Goal: Task Accomplishment & Management: Use online tool/utility

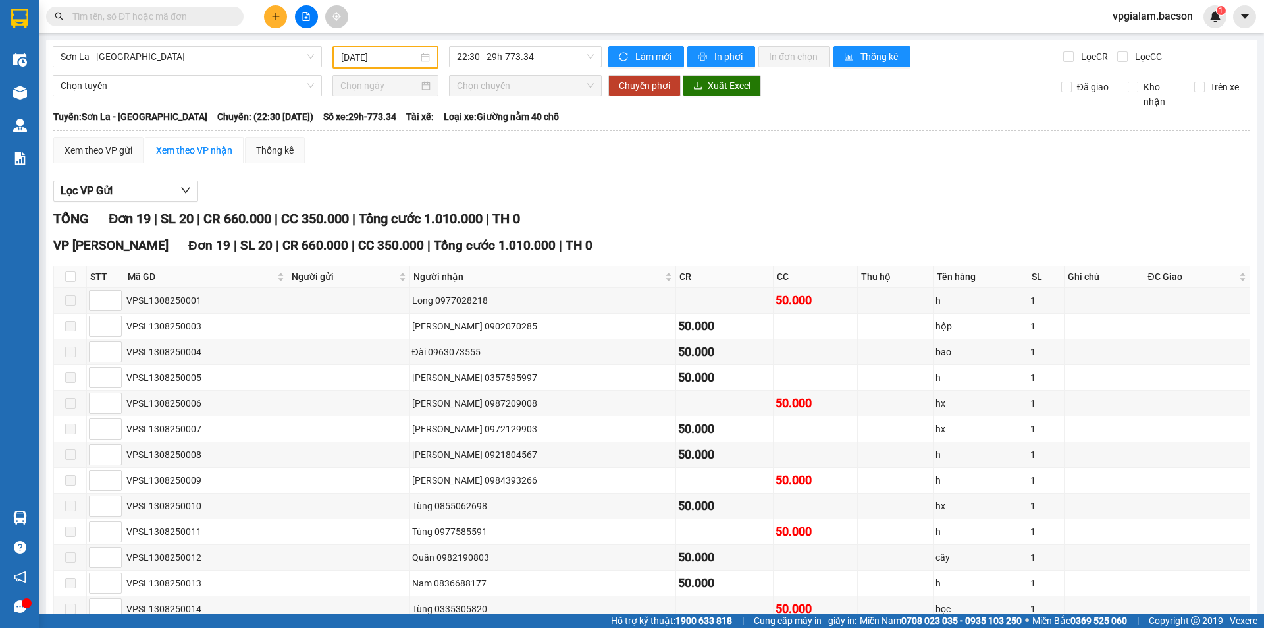
click at [425, 57] on div "[DATE]" at bounding box center [385, 57] width 89 height 14
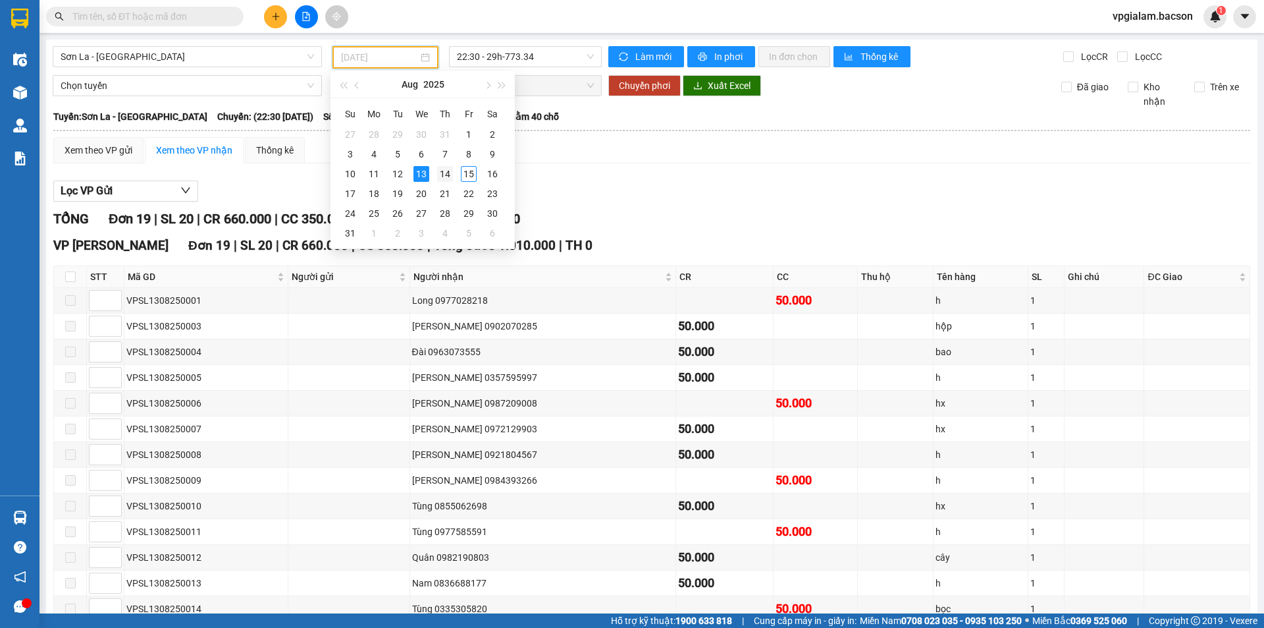
click at [443, 171] on div "14" at bounding box center [445, 174] width 16 height 16
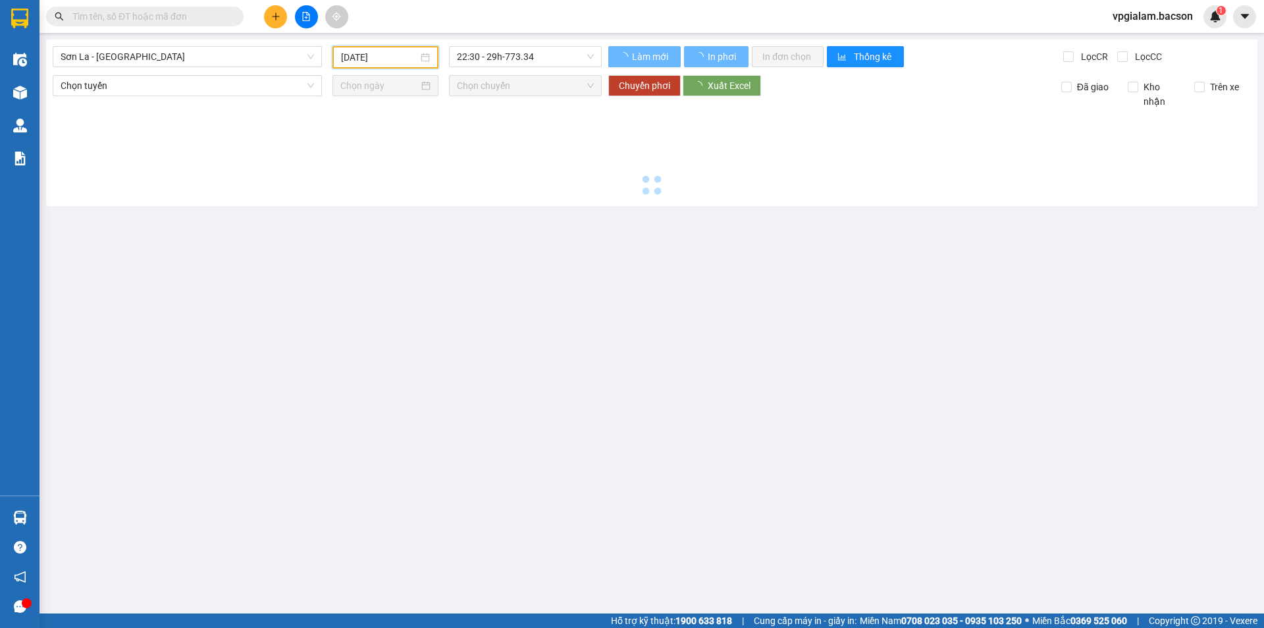
type input "[DATE]"
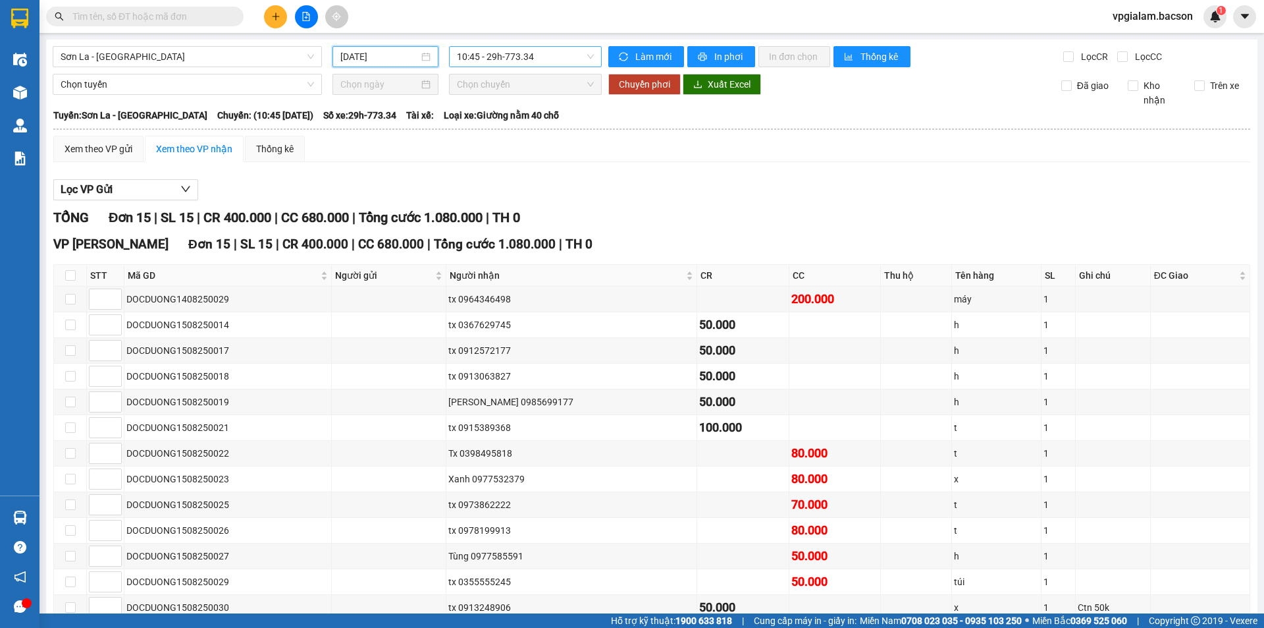
click at [588, 57] on span "10:45 - 29h-773.34" at bounding box center [525, 57] width 137 height 20
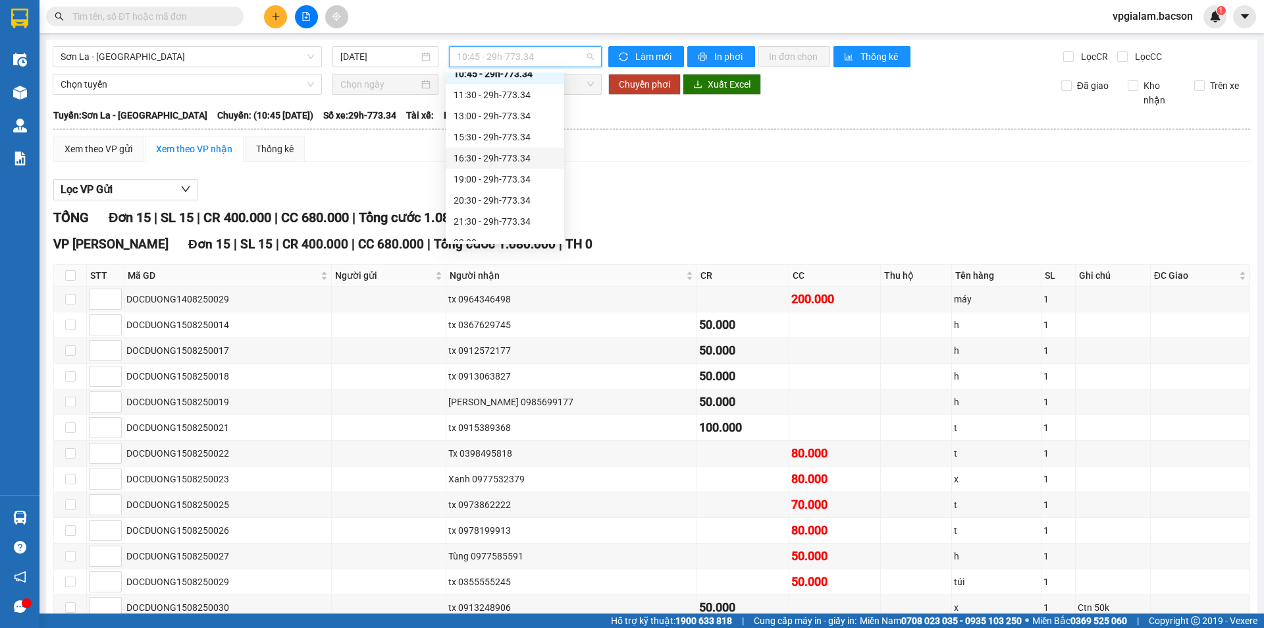
scroll to position [63, 0]
click at [526, 186] on div "21:30 - 29h-773.34" at bounding box center [505, 188] width 103 height 14
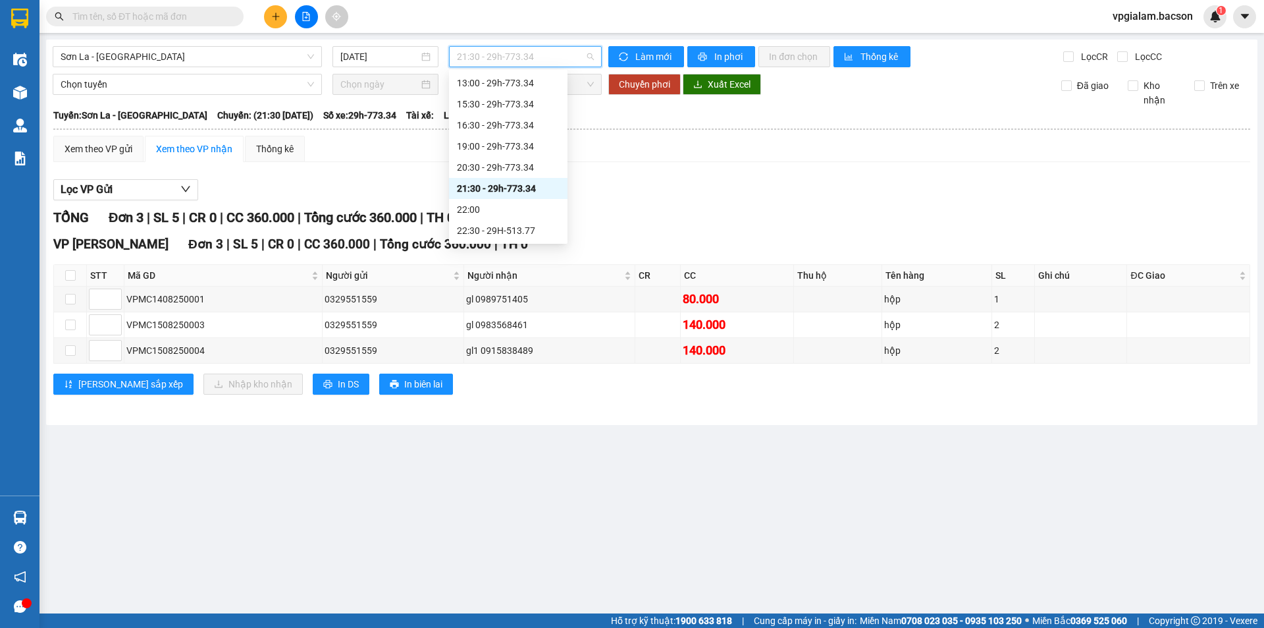
click at [599, 57] on div "21:30 - 29h-773.34" at bounding box center [525, 56] width 153 height 21
click at [510, 232] on div "22:30 - 29H-513.77" at bounding box center [508, 230] width 103 height 14
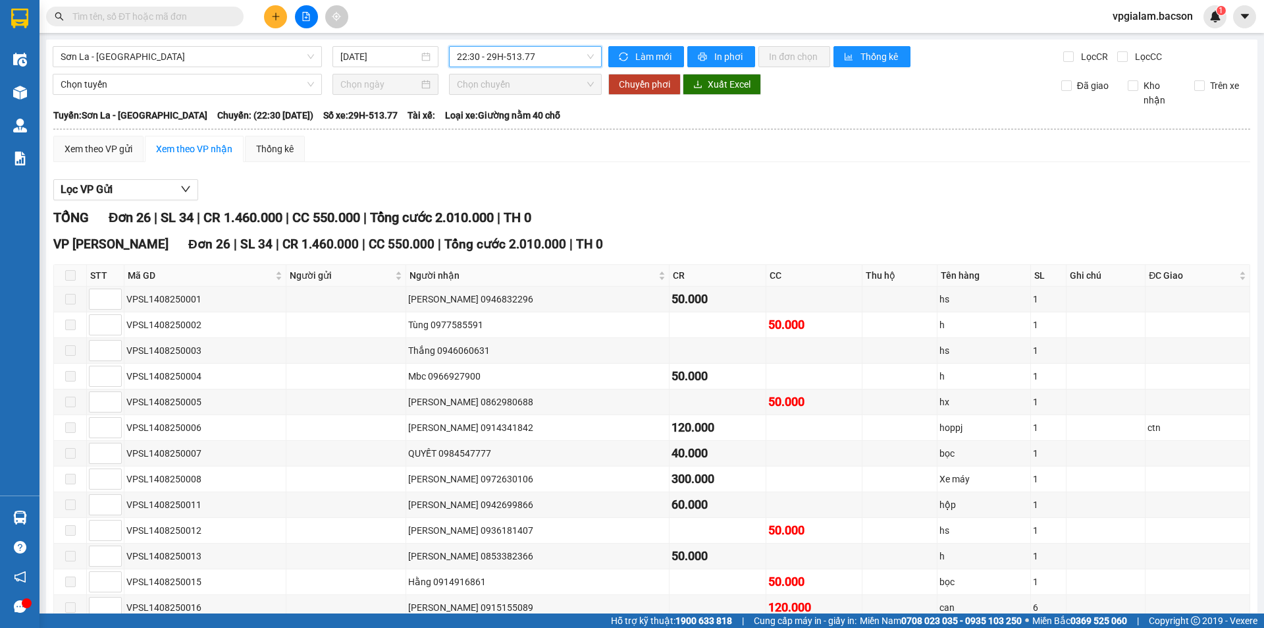
click at [586, 53] on span "22:30 - 29H-513.77" at bounding box center [525, 57] width 137 height 20
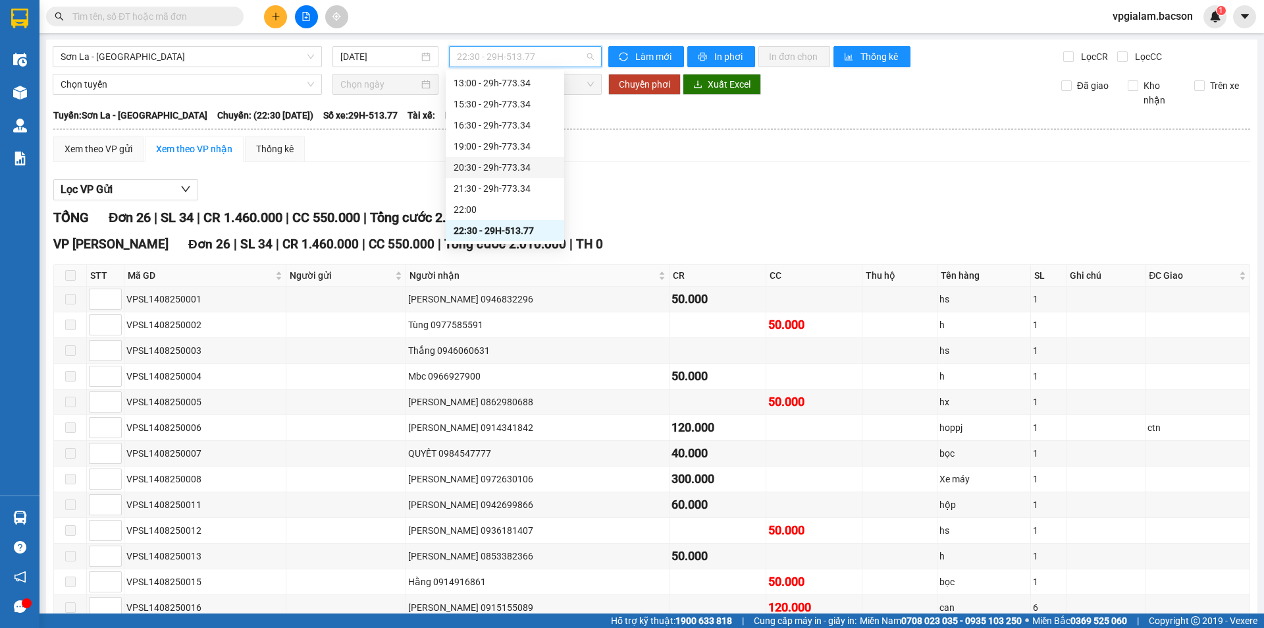
click at [505, 160] on div "20:30 - 29h-773.34" at bounding box center [505, 167] width 103 height 14
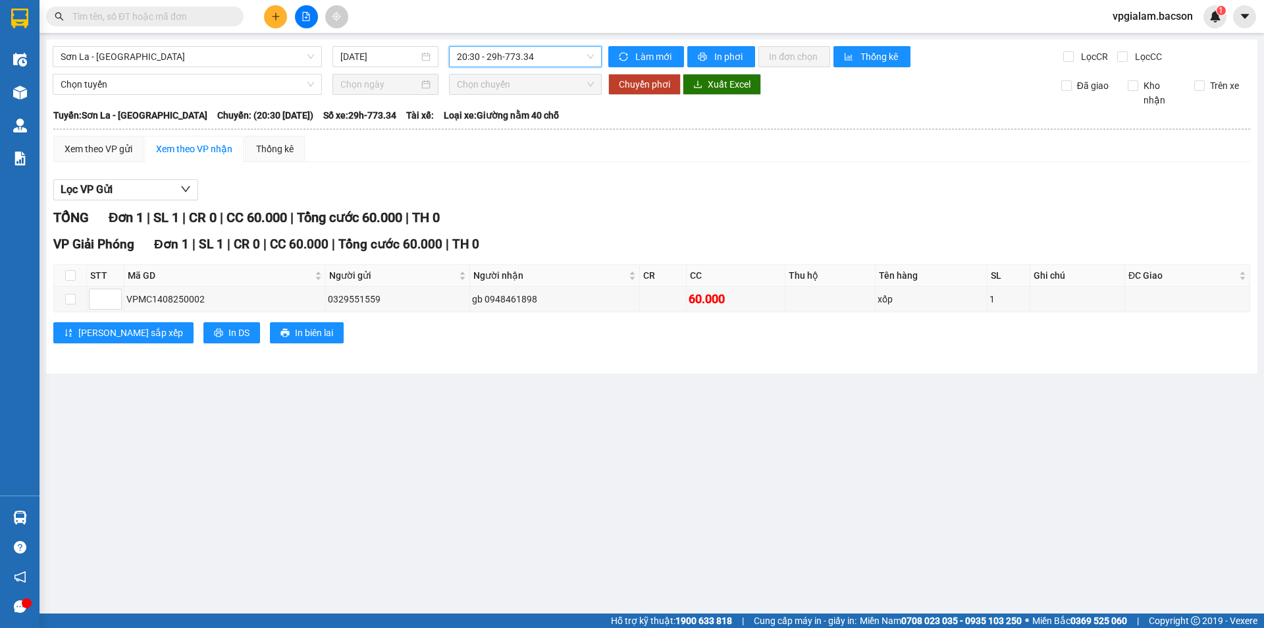
click at [589, 56] on span "20:30 - 29h-773.34" at bounding box center [525, 57] width 137 height 20
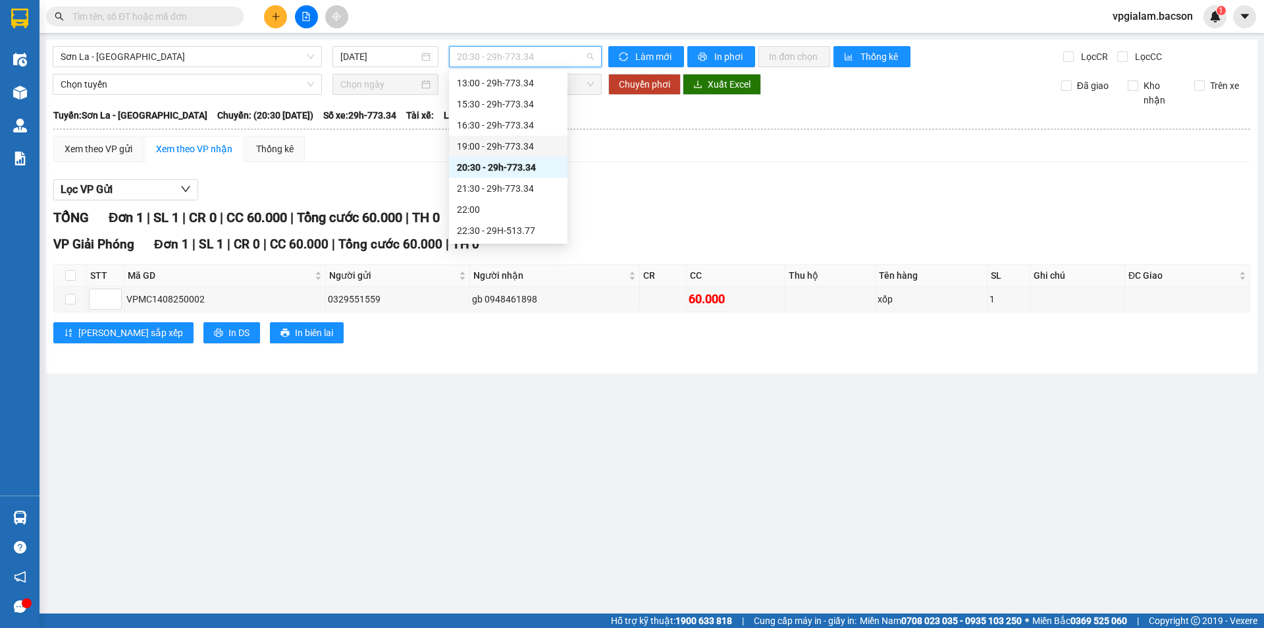
click at [511, 140] on div "19:00 - 29h-773.34" at bounding box center [508, 146] width 103 height 14
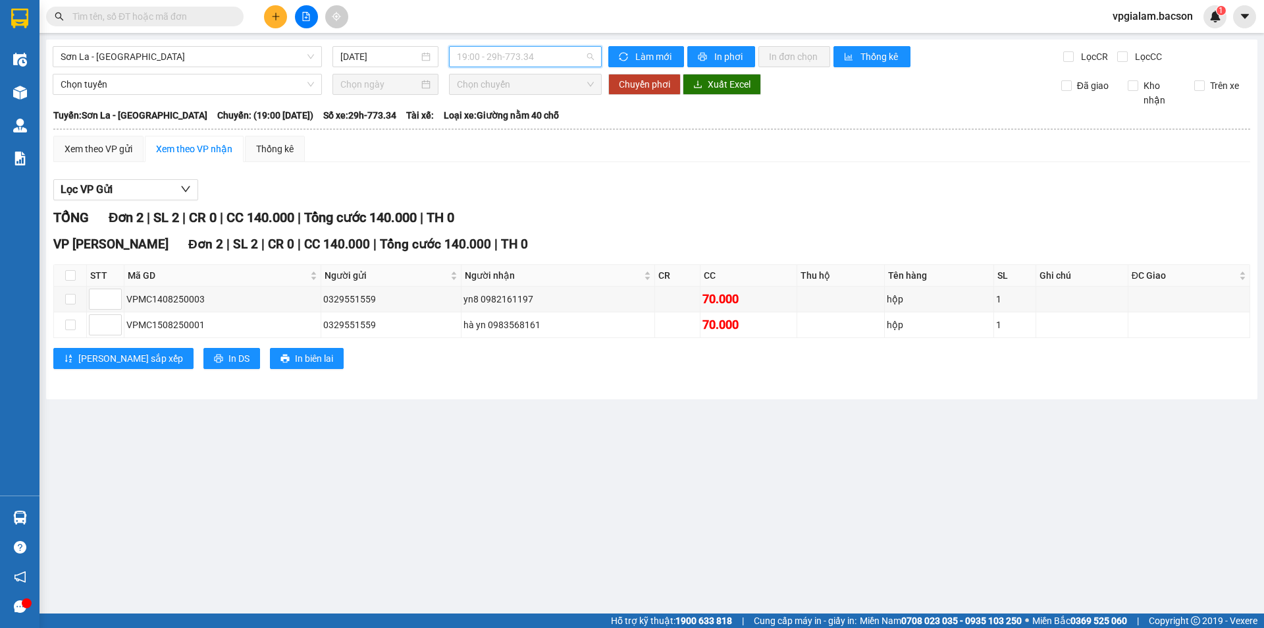
click at [592, 55] on span "19:00 - 29h-773.34" at bounding box center [525, 57] width 137 height 20
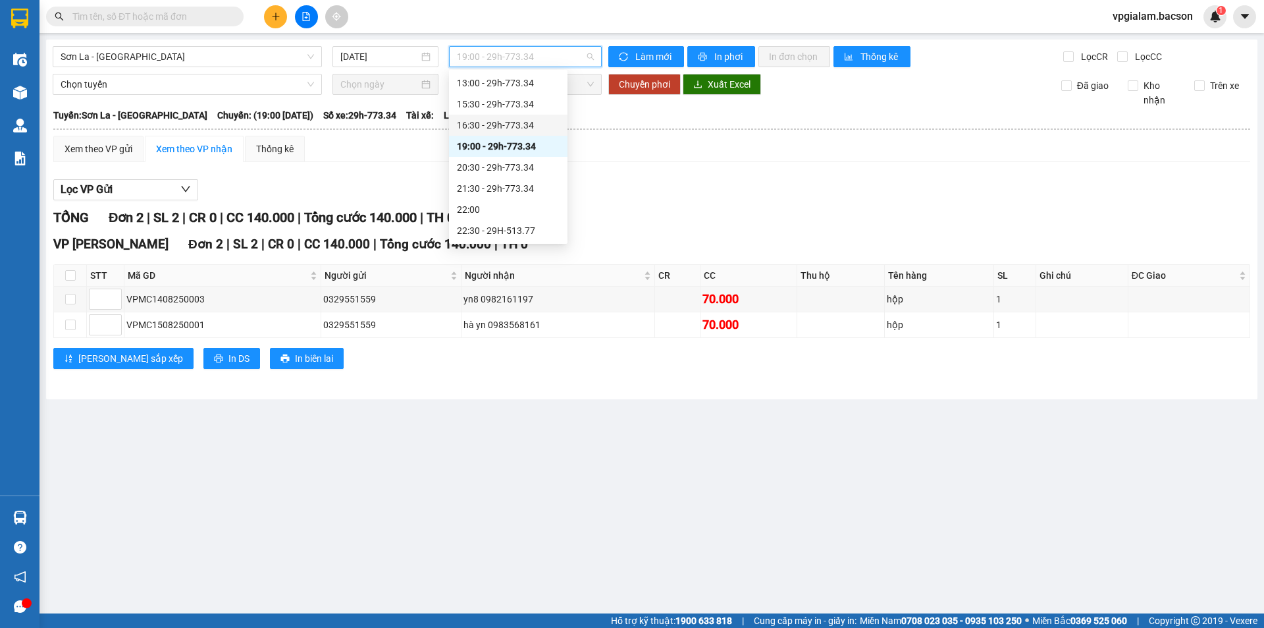
click at [518, 123] on div "16:30 - 29h-773.34" at bounding box center [508, 125] width 103 height 14
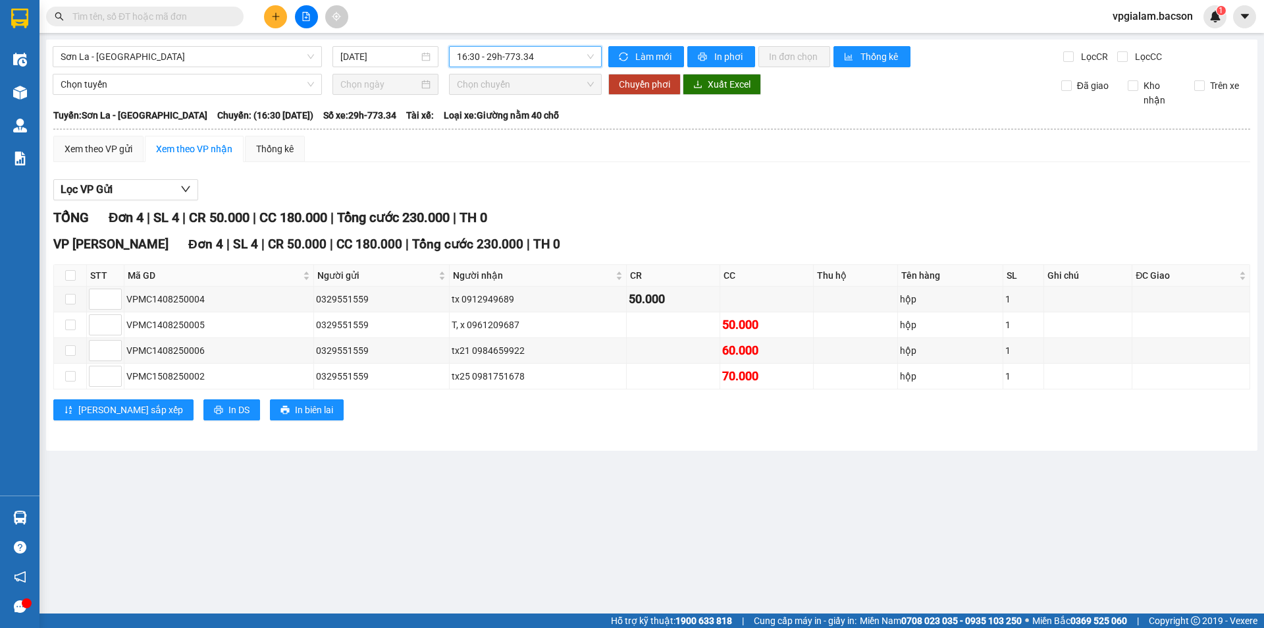
click at [597, 60] on div "16:30 - 29h-773.34" at bounding box center [525, 56] width 153 height 21
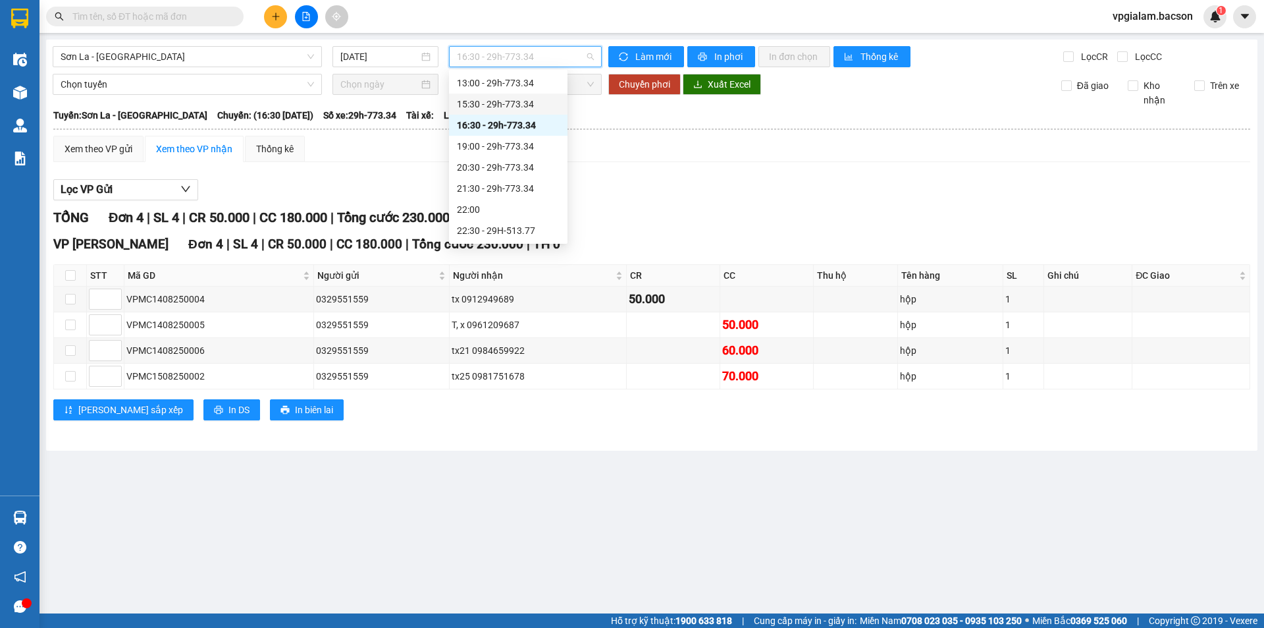
click at [527, 98] on div "15:30 - 29h-773.34" at bounding box center [508, 104] width 103 height 14
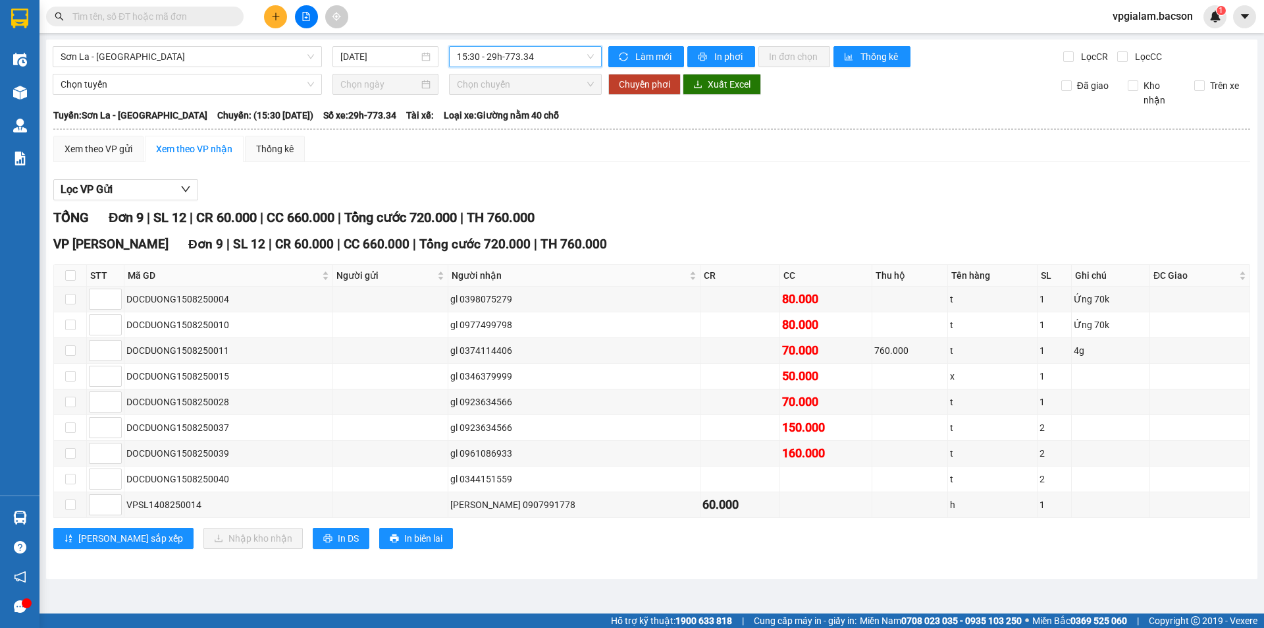
click at [595, 55] on div "15:30 - 29h-773.34" at bounding box center [525, 56] width 153 height 21
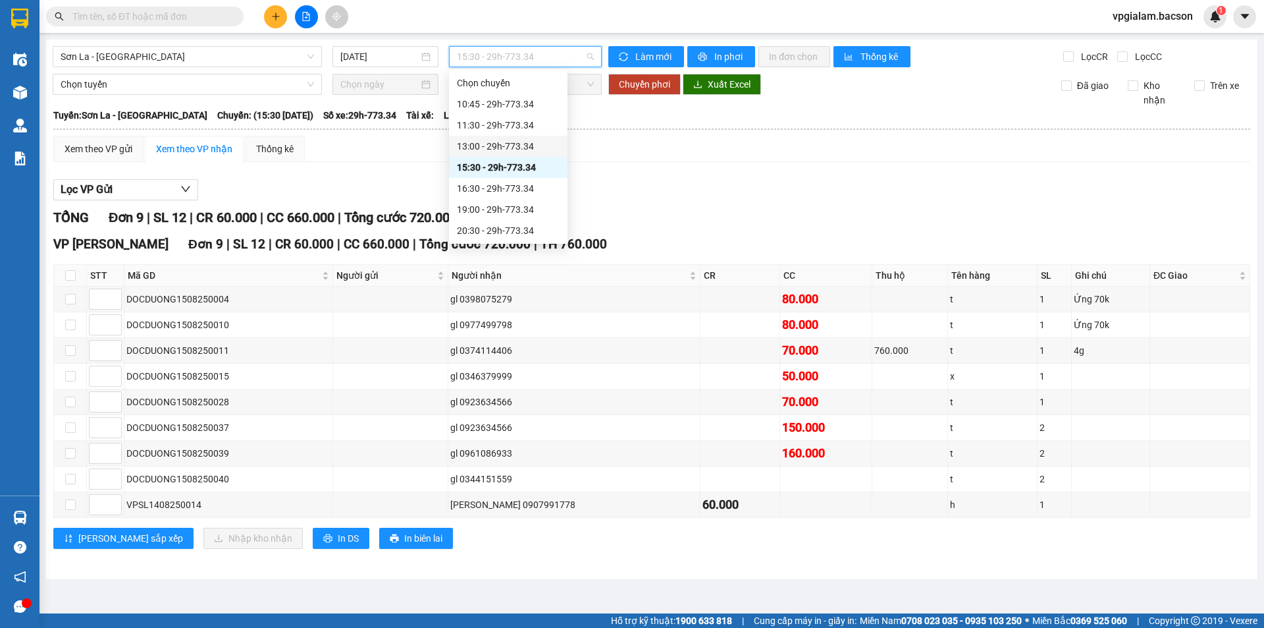
click at [525, 141] on div "13:00 - 29h-773.34" at bounding box center [508, 146] width 103 height 14
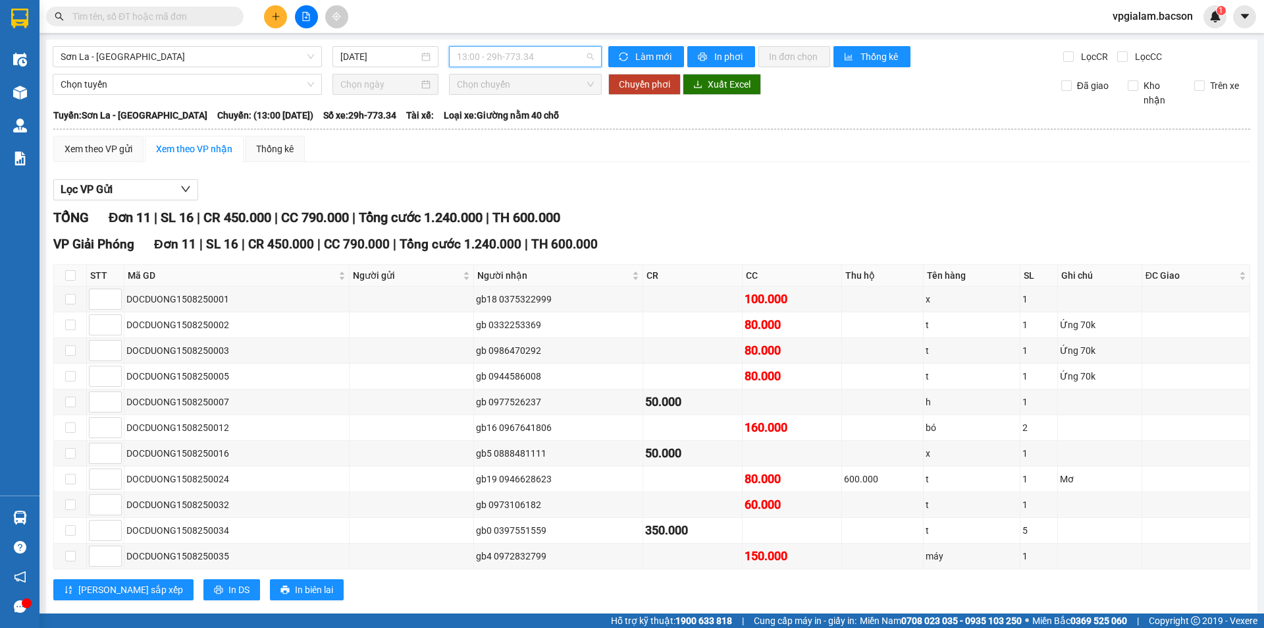
click at [585, 61] on span "13:00 - 29h-773.34" at bounding box center [525, 57] width 137 height 20
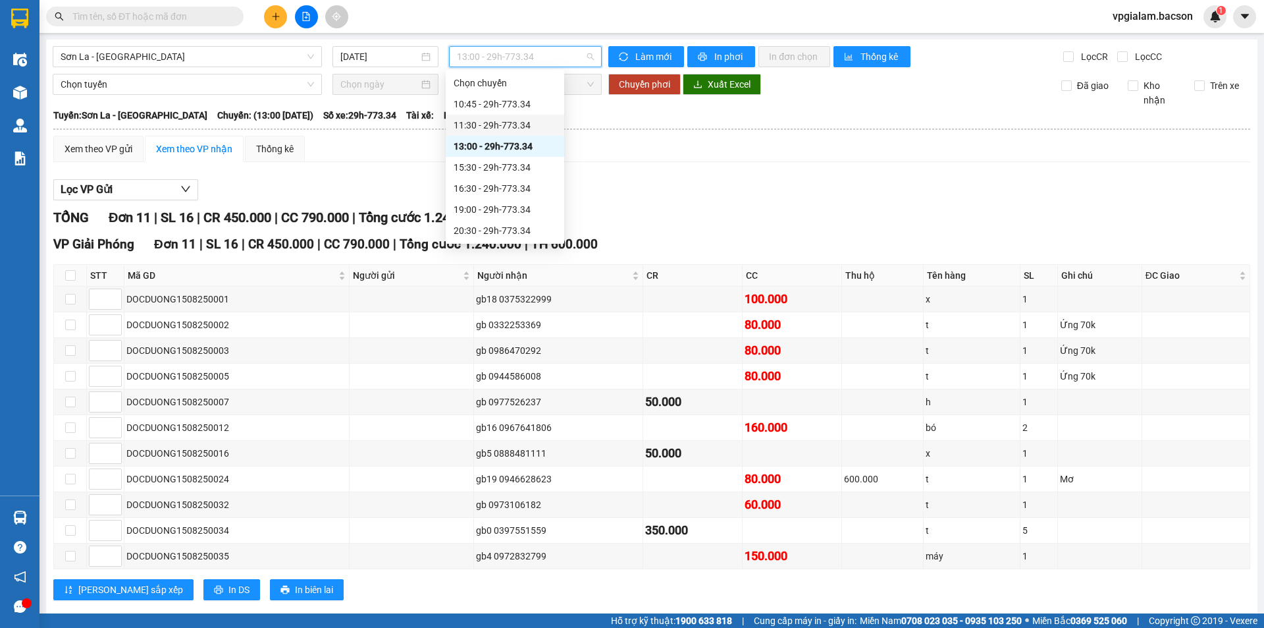
click at [529, 122] on div "11:30 - 29h-773.34" at bounding box center [505, 125] width 103 height 14
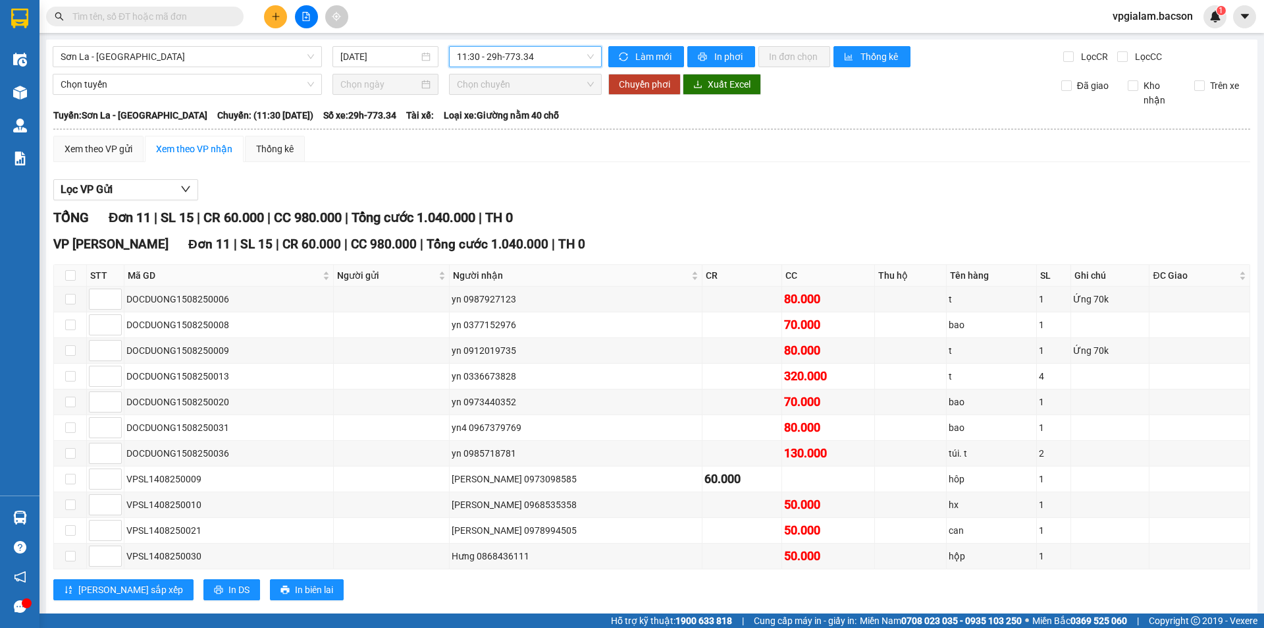
click at [592, 55] on div "11:30 - 29h-773.34" at bounding box center [525, 56] width 153 height 21
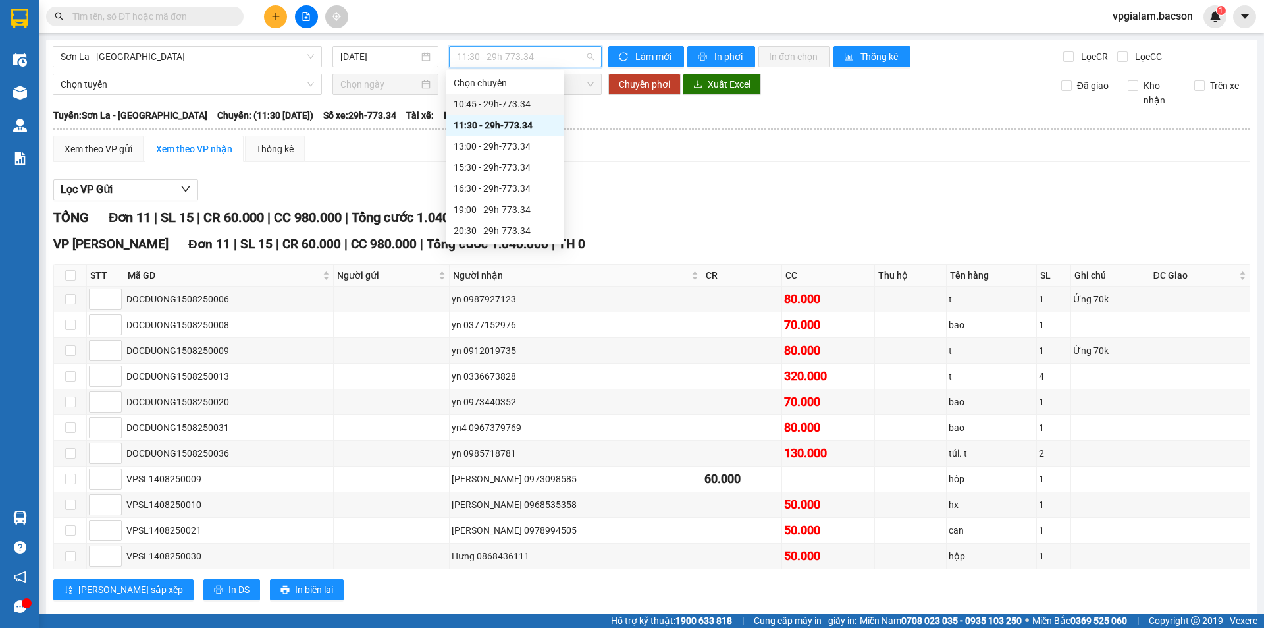
click at [543, 100] on div "10:45 - 29h-773.34" at bounding box center [505, 104] width 103 height 14
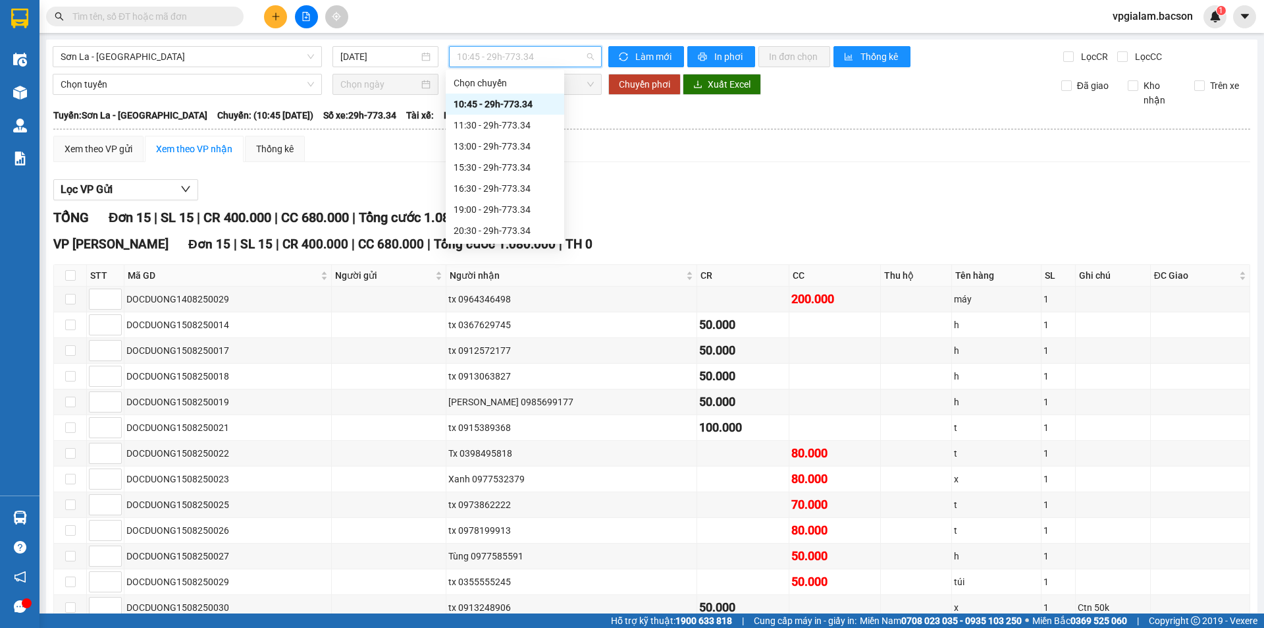
click at [585, 57] on span "10:45 - 29h-773.34" at bounding box center [525, 57] width 137 height 20
click at [516, 122] on div "16:30 - 29h-773.34" at bounding box center [505, 125] width 103 height 14
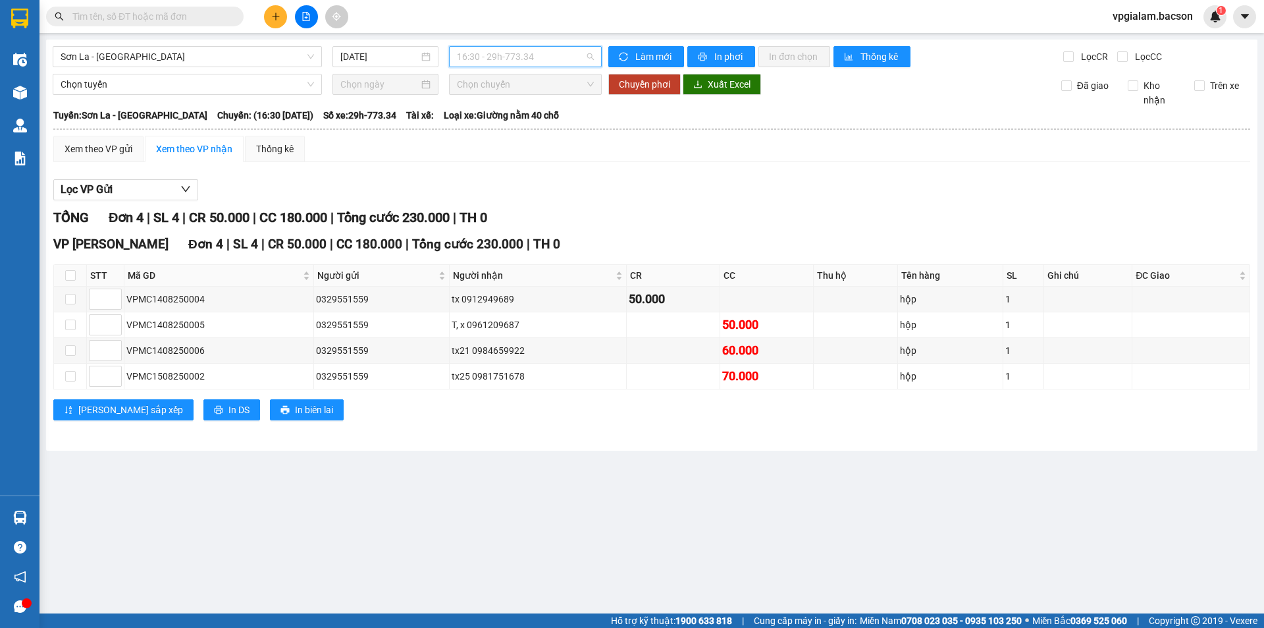
click at [589, 59] on span "16:30 - 29h-773.34" at bounding box center [525, 57] width 137 height 20
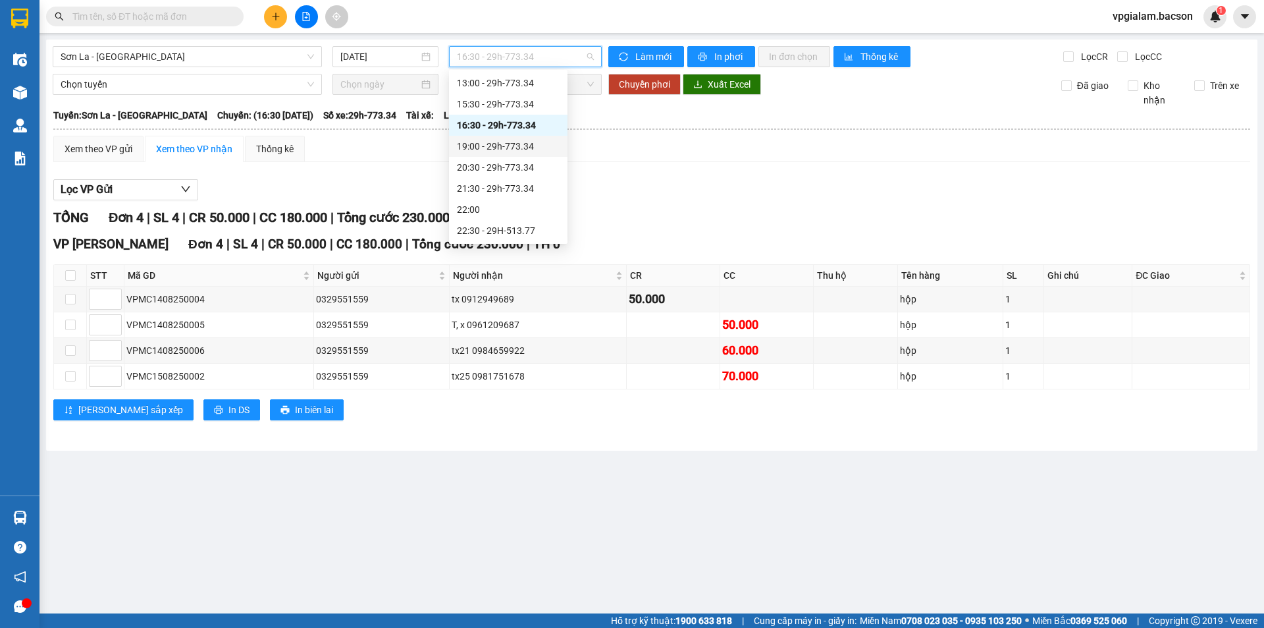
click at [506, 141] on div "19:00 - 29h-773.34" at bounding box center [508, 146] width 103 height 14
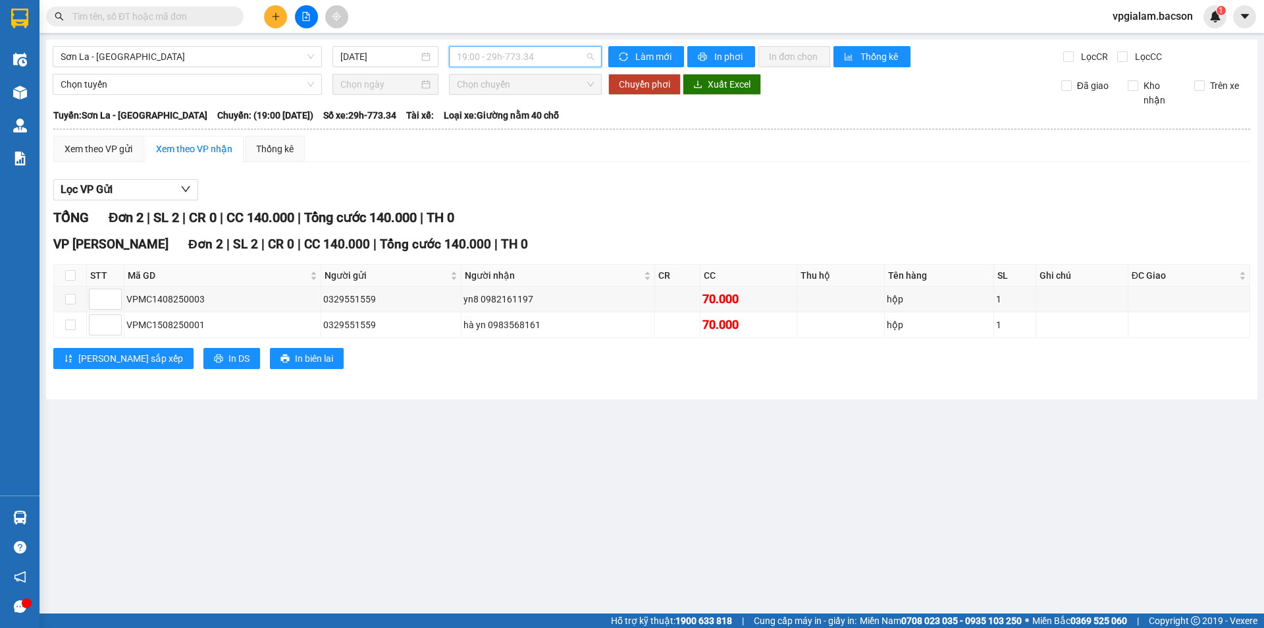
click at [593, 49] on span "19:00 - 29h-773.34" at bounding box center [525, 57] width 137 height 20
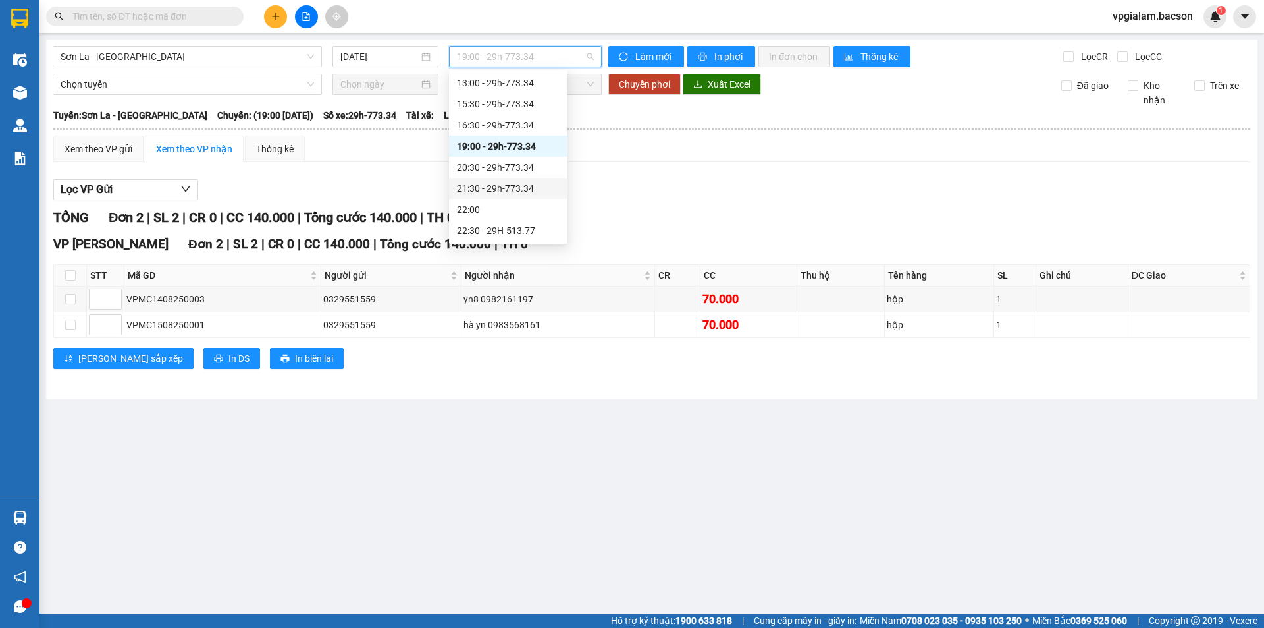
click at [527, 184] on div "21:30 - 29h-773.34" at bounding box center [508, 188] width 103 height 14
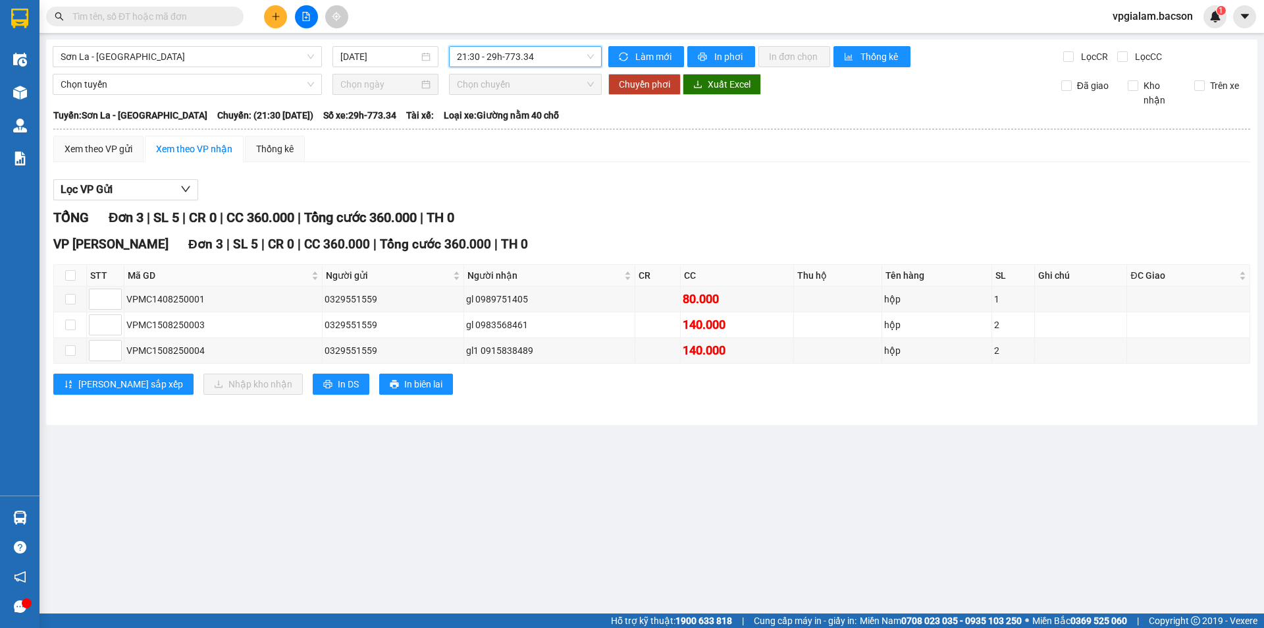
click at [594, 63] on span "21:30 - 29h-773.34" at bounding box center [525, 57] width 137 height 20
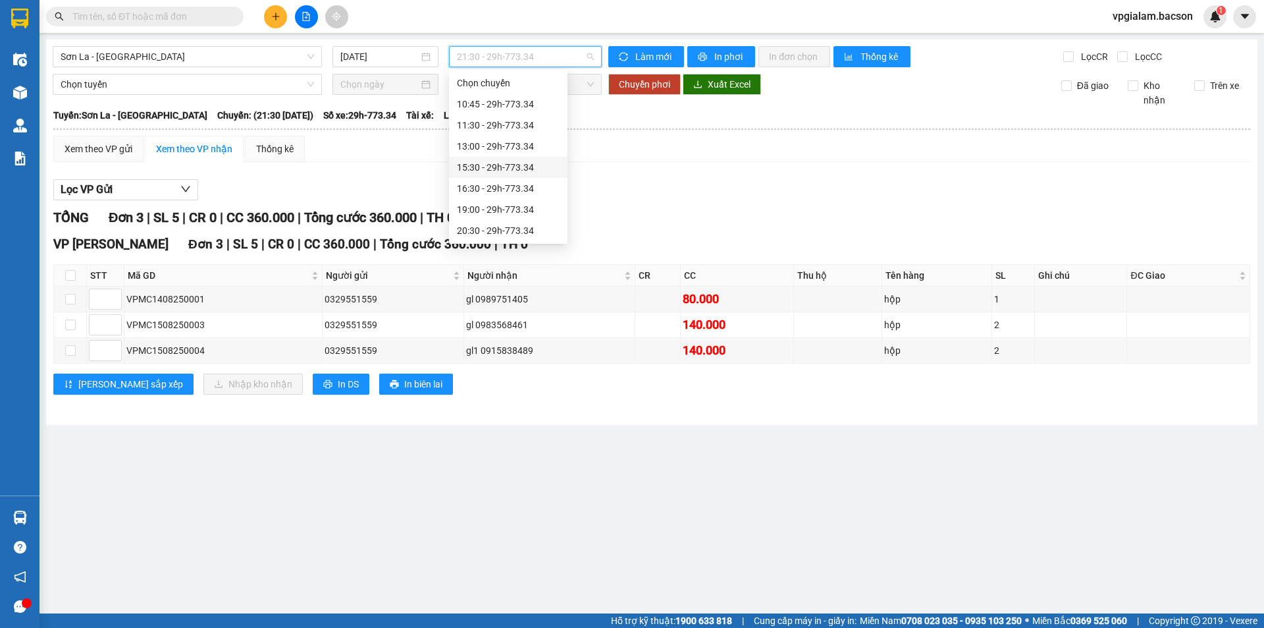
click at [509, 163] on div "15:30 - 29h-773.34" at bounding box center [508, 167] width 103 height 14
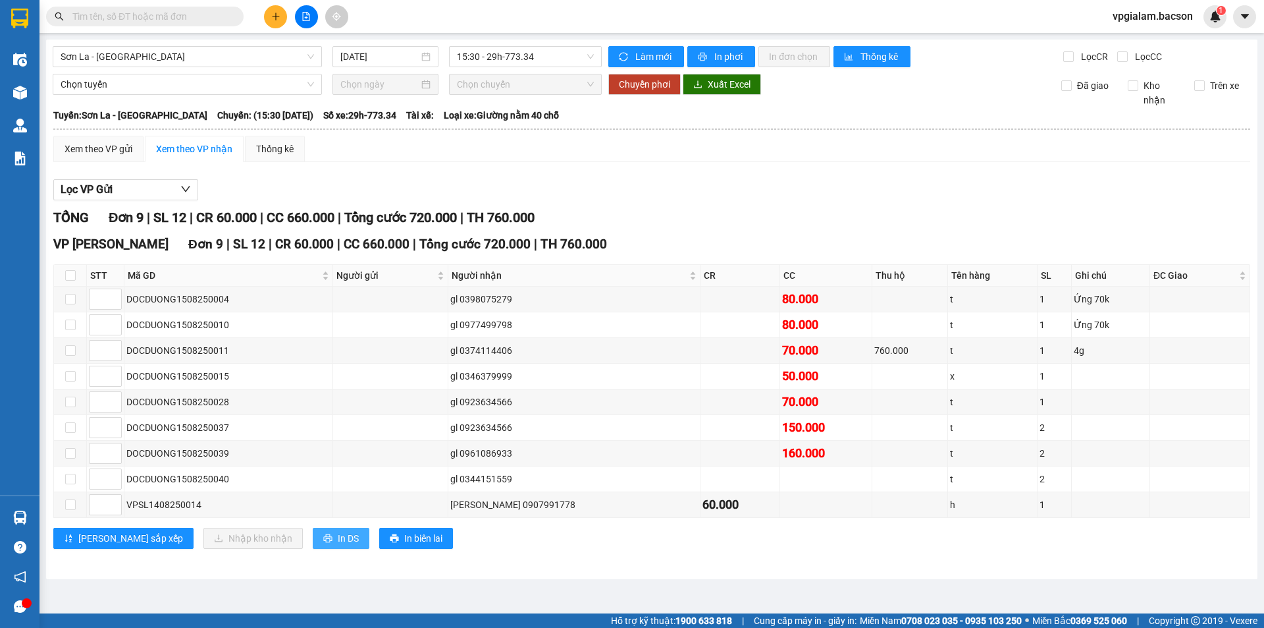
click at [338, 535] on span "In DS" at bounding box center [348, 538] width 21 height 14
click at [591, 61] on span "15:30 - 29h-773.34" at bounding box center [525, 57] width 137 height 20
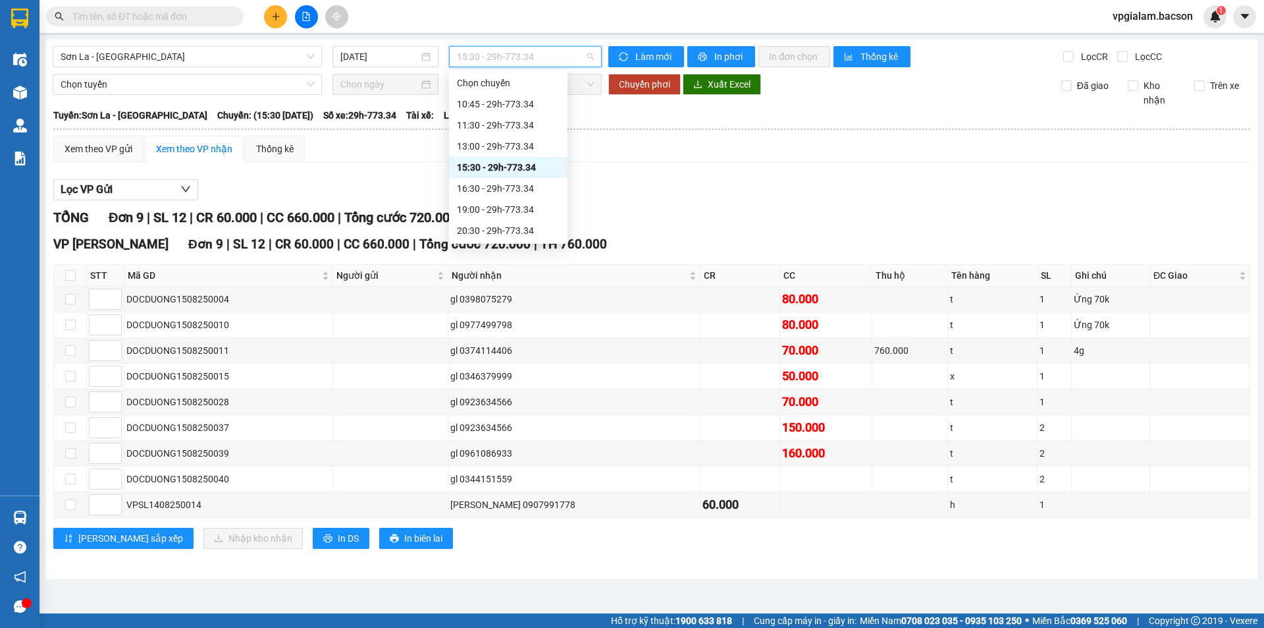
click at [519, 244] on div "21:30 - 29h-773.34" at bounding box center [508, 251] width 103 height 14
